Goal: Task Accomplishment & Management: Manage account settings

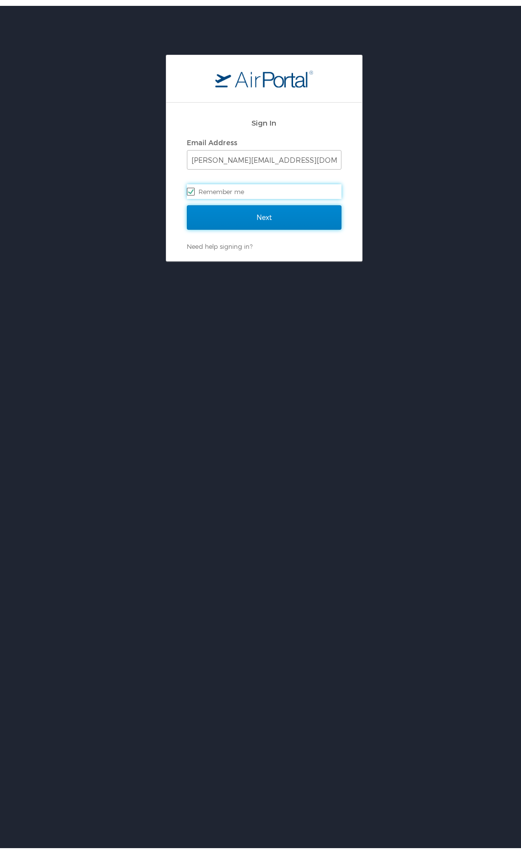
click at [245, 206] on input "Next" at bounding box center [264, 212] width 155 height 24
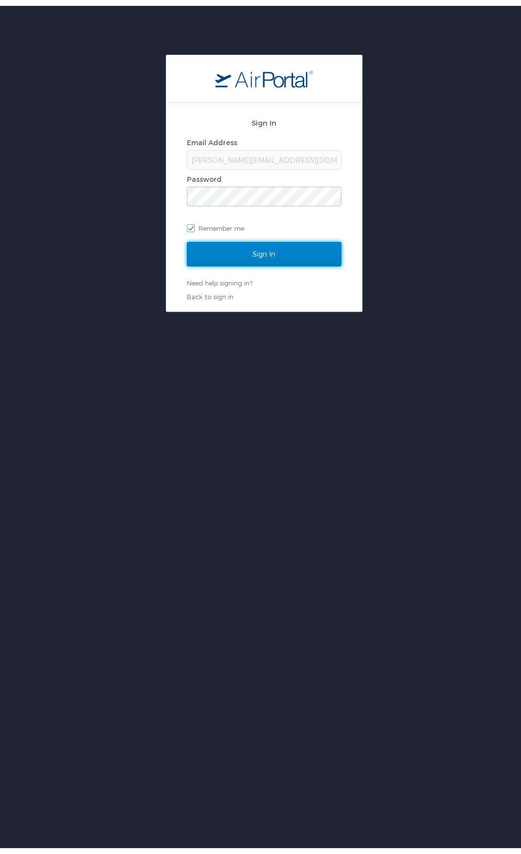
click at [254, 246] on input "Sign In" at bounding box center [264, 248] width 155 height 24
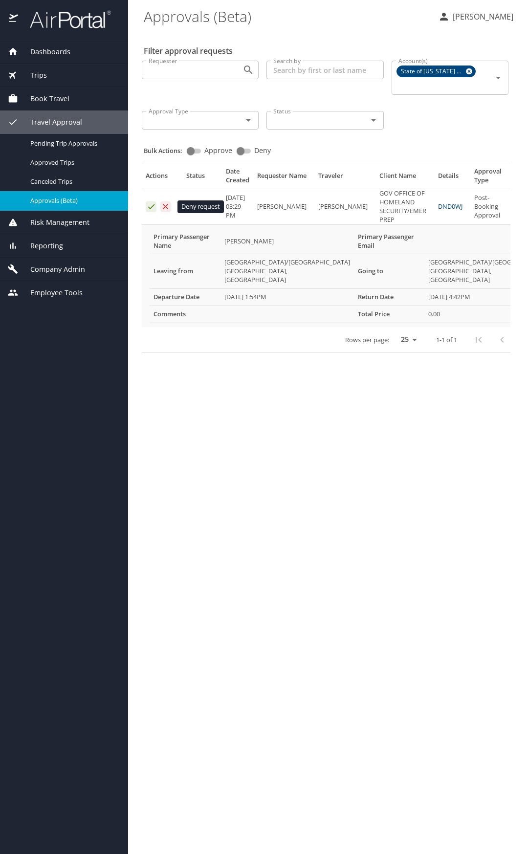
click at [166, 208] on icon "Approval table" at bounding box center [165, 206] width 9 height 9
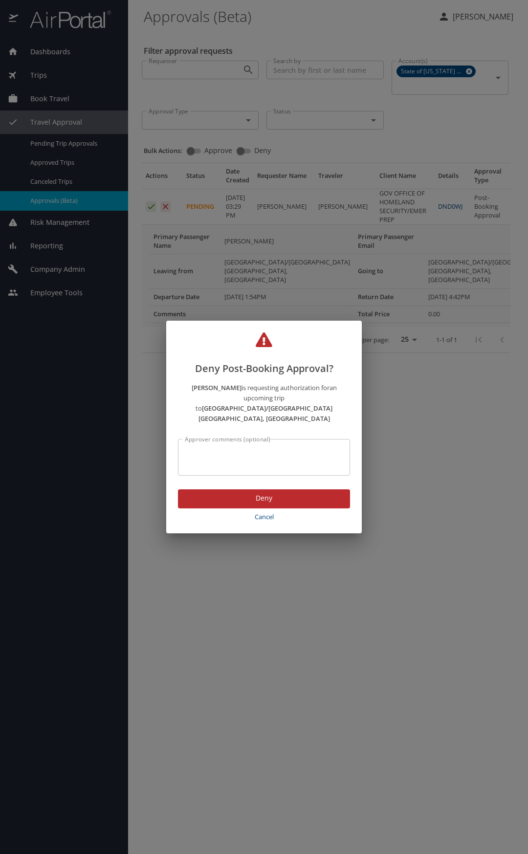
click at [226, 448] on textarea "Approver comments (optional)" at bounding box center [264, 457] width 158 height 19
type textarea "No longer needed."
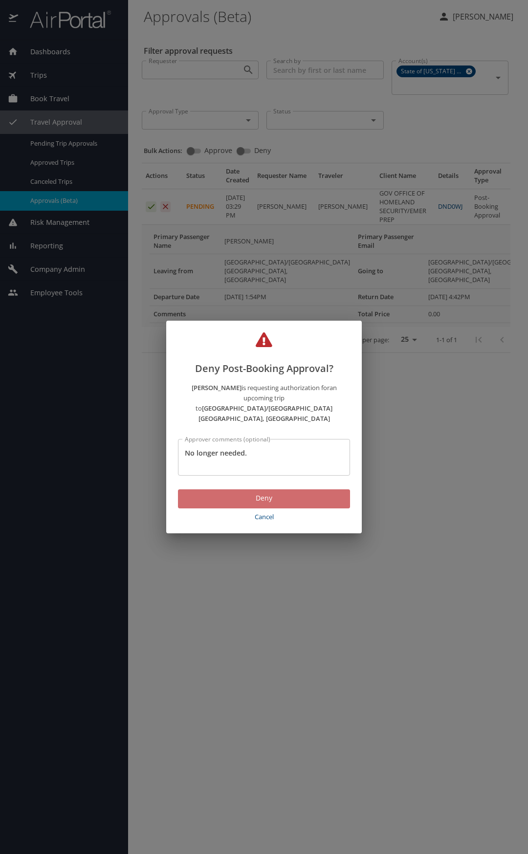
click at [243, 493] on span "Deny" at bounding box center [264, 499] width 157 height 12
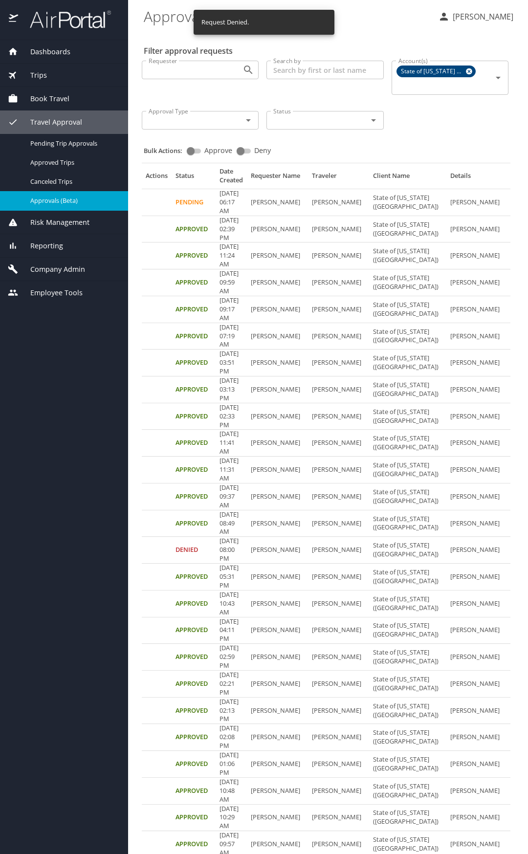
click at [230, 72] on div at bounding box center [241, 70] width 25 height 14
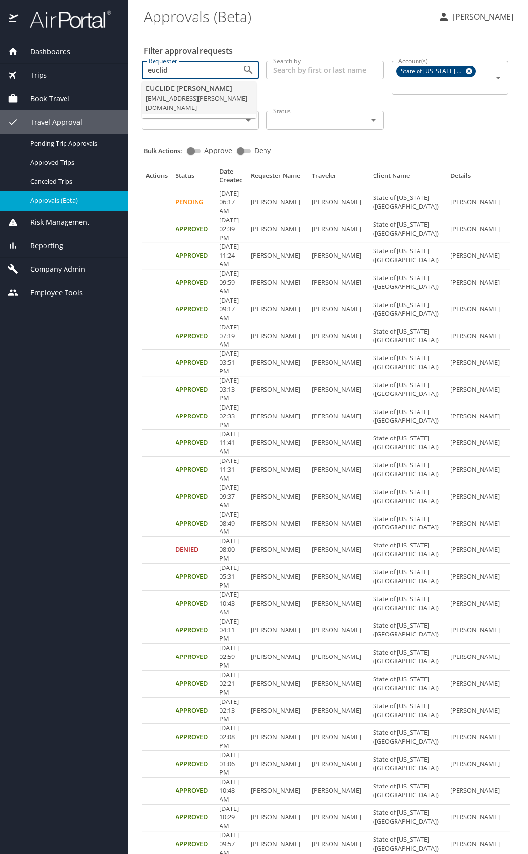
click at [206, 103] on li "EUCLIDE TALLEY euclid.talley@la.gov" at bounding box center [199, 97] width 114 height 33
type input "euclid.talley@la.gov"
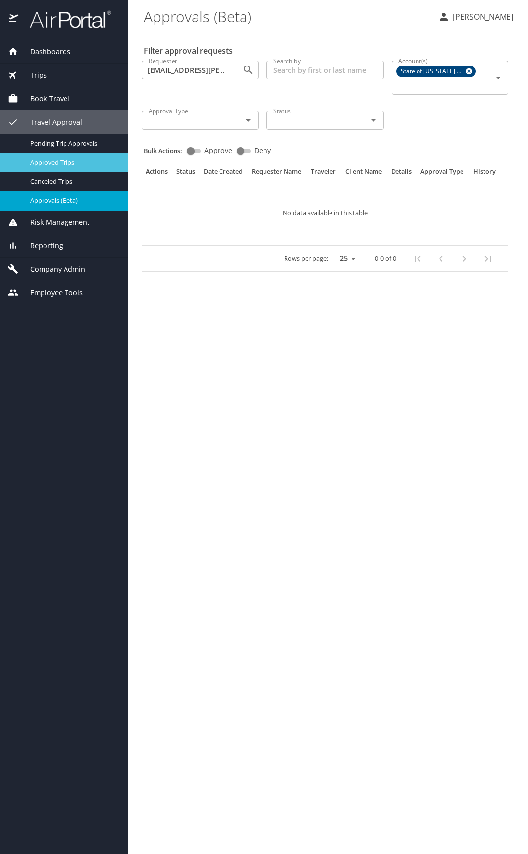
click at [64, 160] on span "Approved Trips" at bounding box center [73, 162] width 86 height 9
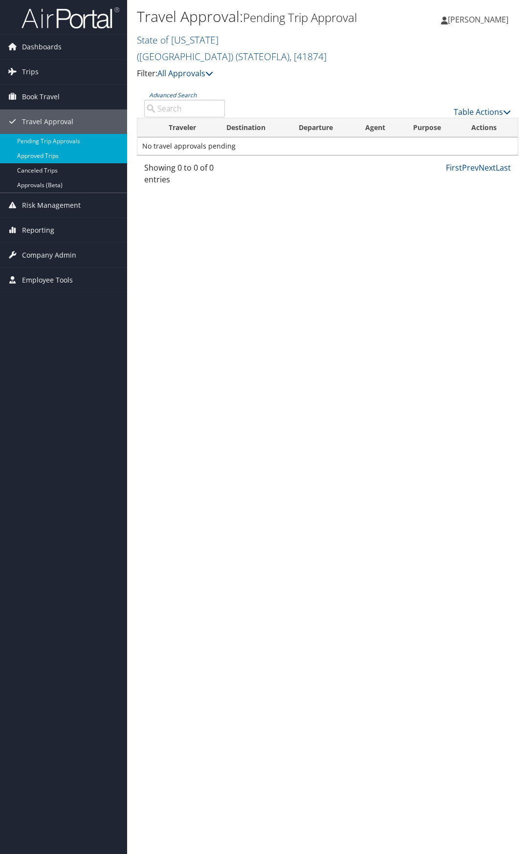
click at [63, 158] on link "Approved Trips" at bounding box center [63, 156] width 127 height 15
